Goal: Find specific page/section: Find specific page/section

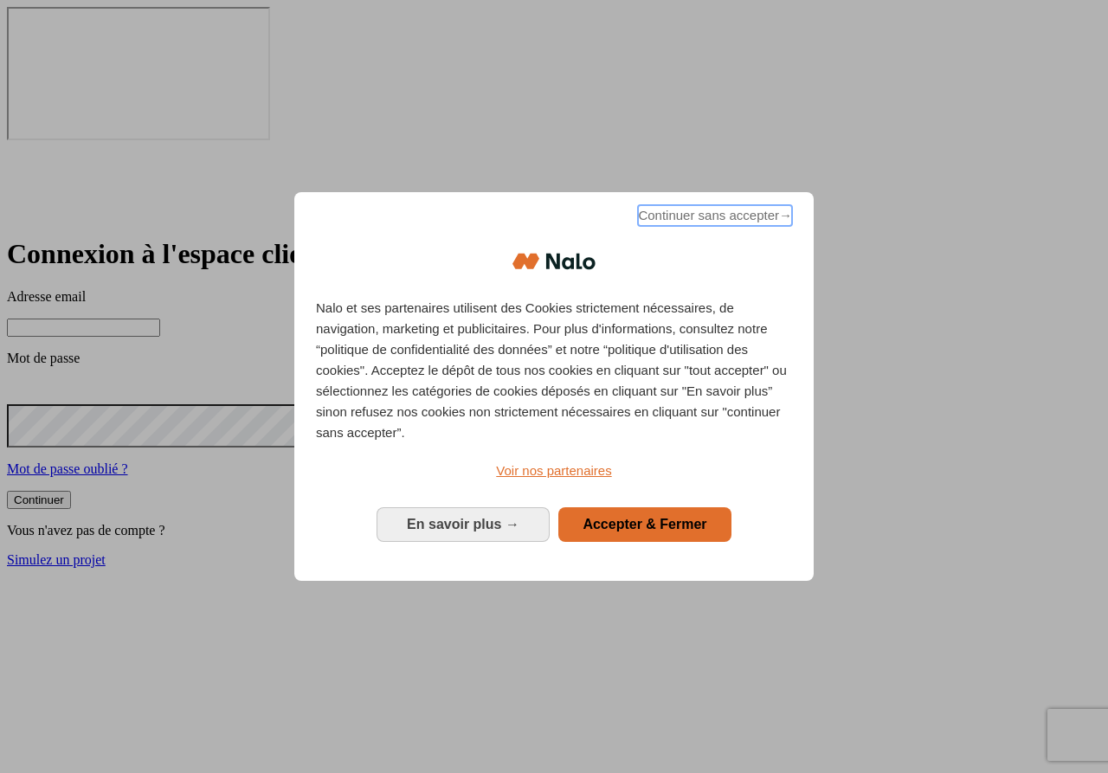
click at [686, 226] on span "Continuer sans accepter →" at bounding box center [715, 215] width 154 height 21
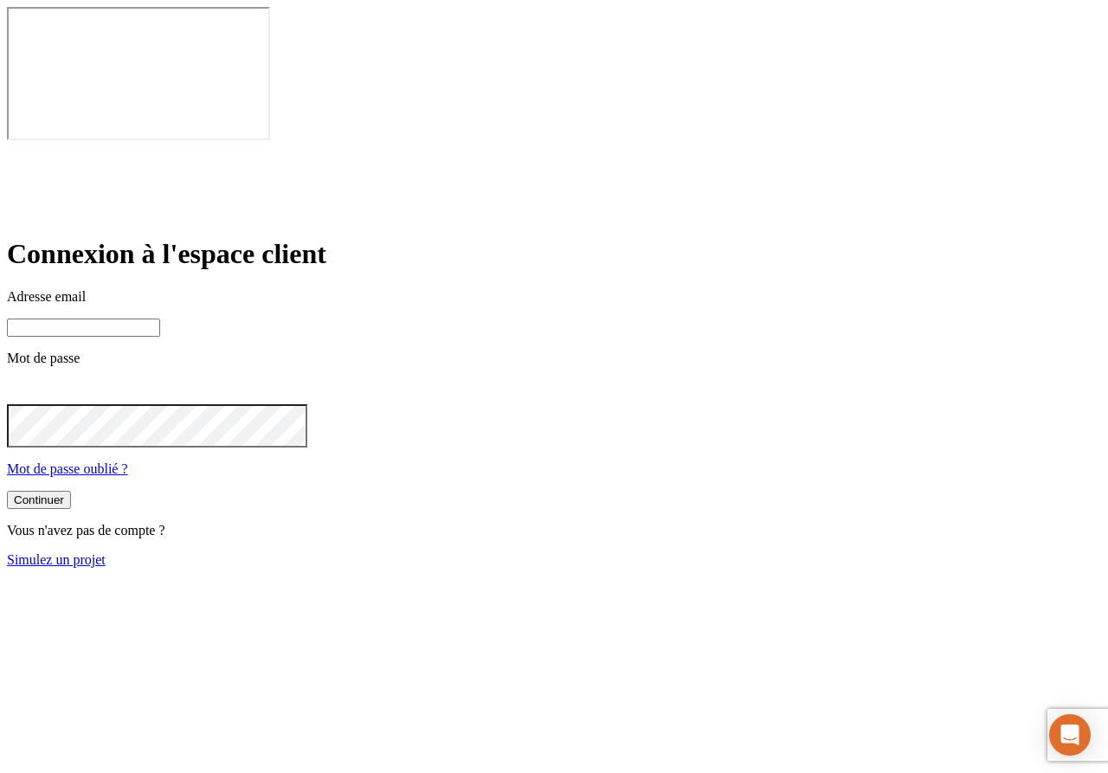
click at [160, 319] on input at bounding box center [83, 328] width 153 height 18
type input "[PERSON_NAME][DOMAIN_NAME][EMAIL_ADDRESS][DOMAIN_NAME]"
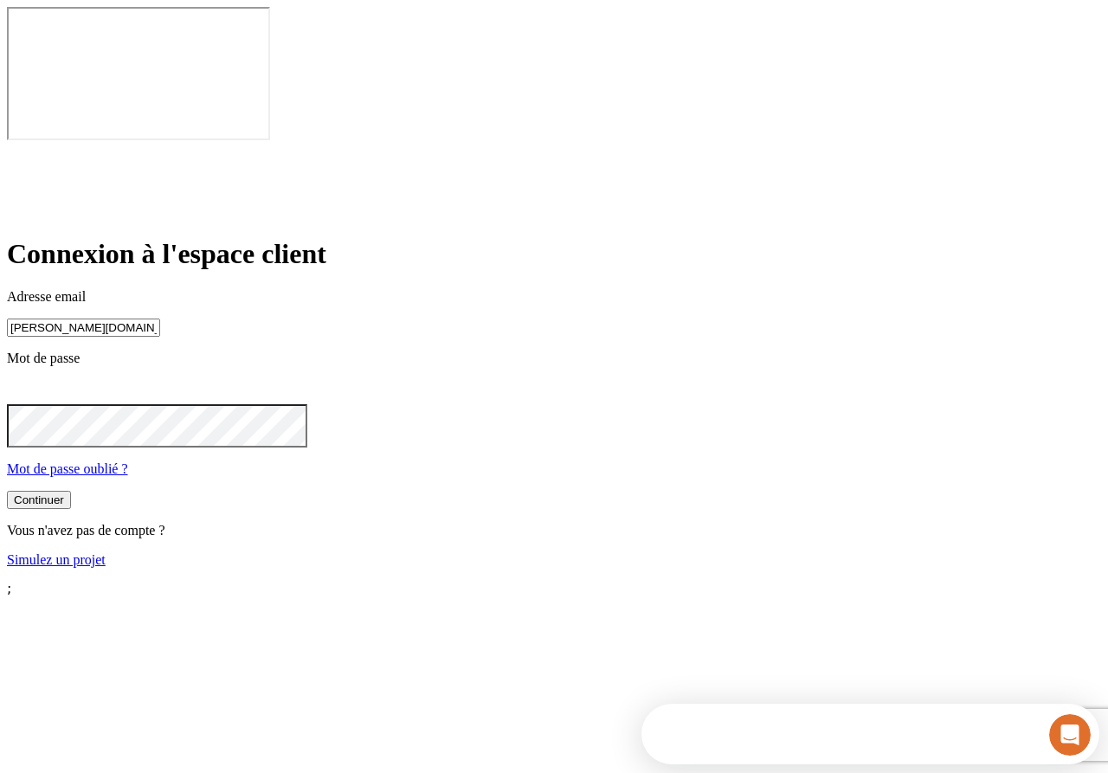
click at [71, 491] on button "Continuer" at bounding box center [39, 500] width 64 height 18
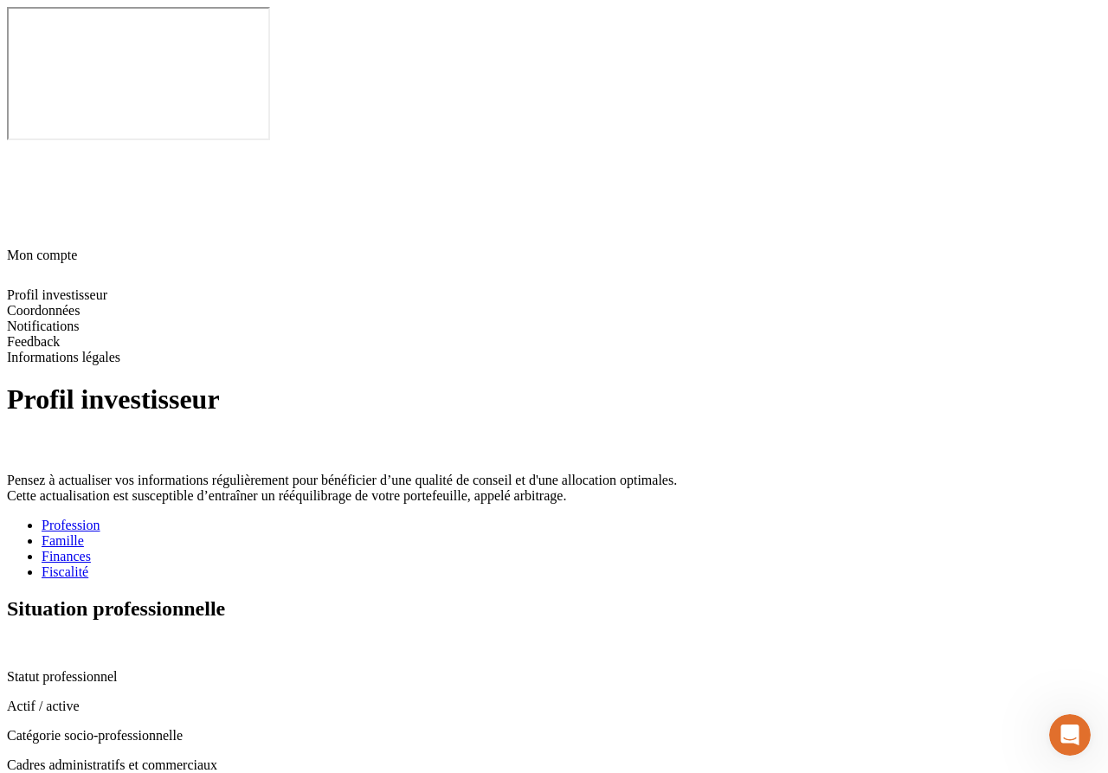
click at [601, 564] on link "Fiscalité" at bounding box center [571, 572] width 1059 height 16
